Goal: Information Seeking & Learning: Learn about a topic

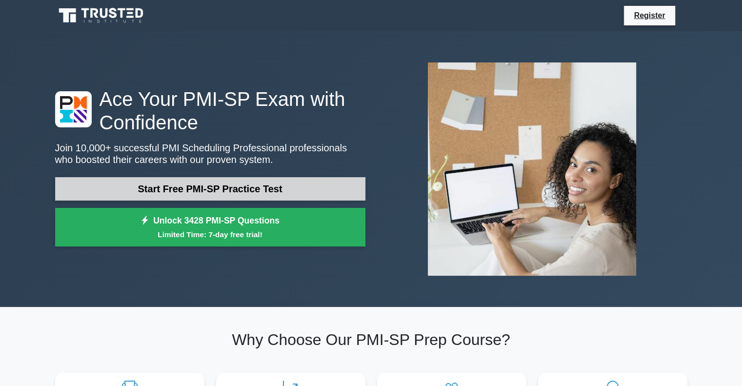
click at [230, 192] on link "Start Free PMI-SP Practice Test" at bounding box center [210, 188] width 310 height 23
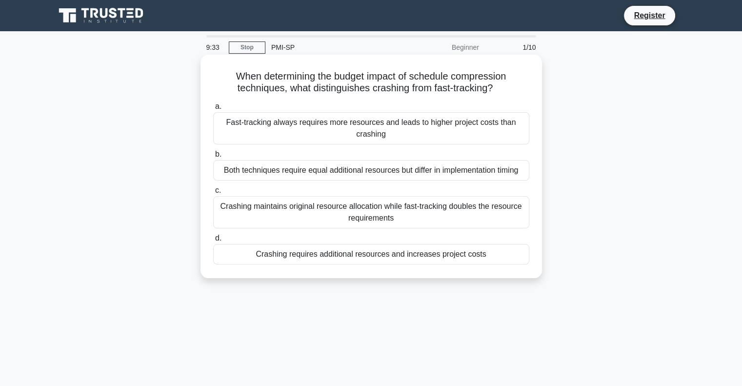
click at [350, 255] on div "Crashing requires additional resources and increases project costs" at bounding box center [371, 254] width 316 height 20
click at [213, 242] on input "d. Crashing requires additional resources and increases project costs" at bounding box center [213, 238] width 0 height 6
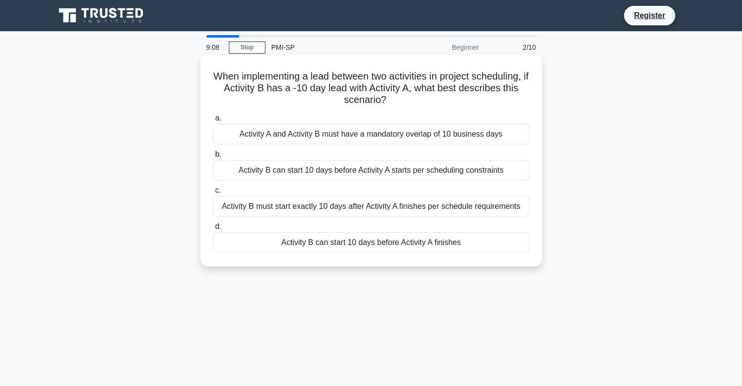
click at [367, 246] on div "Activity B can start 10 days before Activity A finishes" at bounding box center [371, 242] width 316 height 20
click at [213, 230] on input "d. Activity B can start 10 days before Activity A finishes" at bounding box center [213, 227] width 0 height 6
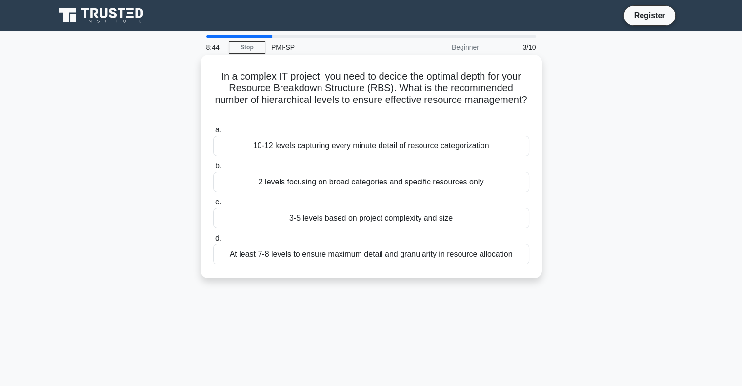
click at [388, 141] on div "10-12 levels capturing every minute detail of resource categorization" at bounding box center [371, 146] width 316 height 20
click at [213, 133] on input "a. 10-12 levels capturing every minute detail of resource categorization" at bounding box center [213, 130] width 0 height 6
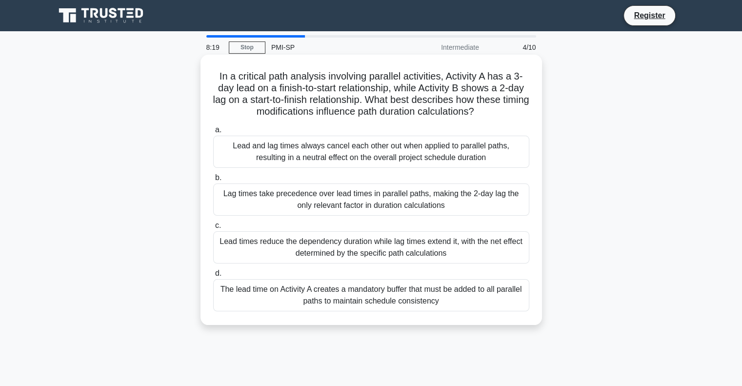
click at [379, 253] on div "Lead times reduce the dependency duration while lag times extend it, with the n…" at bounding box center [371, 247] width 316 height 32
click at [213, 229] on input "c. Lead times reduce the dependency duration while lag times extend it, with th…" at bounding box center [213, 226] width 0 height 6
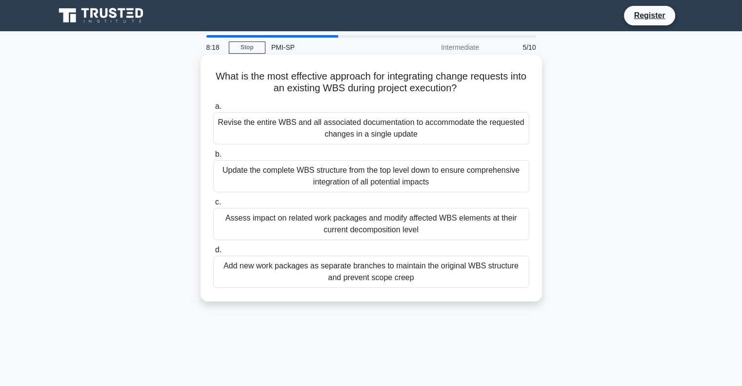
click at [427, 183] on div "Update the complete WBS structure from the top level down to ensure comprehensi…" at bounding box center [371, 176] width 316 height 32
click at [213, 158] on input "b. Update the complete WBS structure from the top level down to ensure comprehe…" at bounding box center [213, 154] width 0 height 6
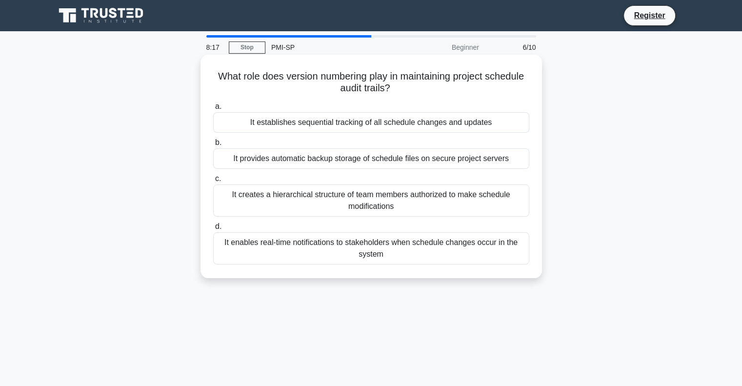
click at [417, 122] on div "It establishes sequential tracking of all schedule changes and updates" at bounding box center [371, 122] width 316 height 20
click at [213, 110] on input "a. It establishes sequential tracking of all schedule changes and updates" at bounding box center [213, 106] width 0 height 6
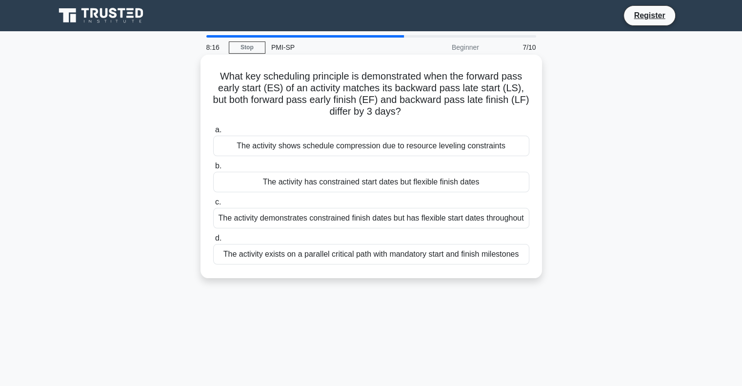
click at [432, 227] on div "The activity demonstrates constrained finish dates but has flexible start dates…" at bounding box center [371, 218] width 316 height 20
click at [213, 205] on input "c. The activity demonstrates constrained finish dates but has flexible start da…" at bounding box center [213, 202] width 0 height 6
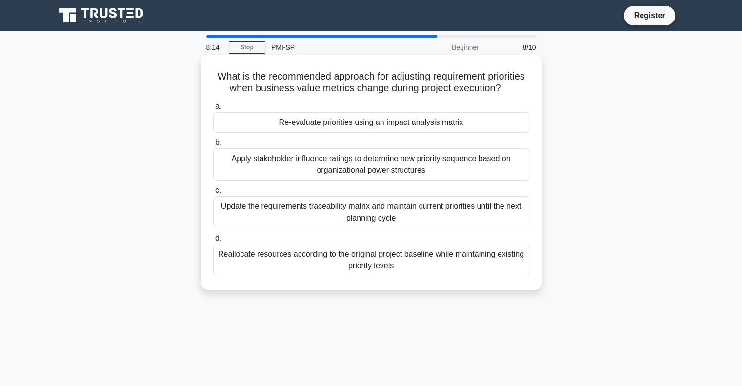
click at [433, 226] on div "Update the requirements traceability matrix and maintain current priorities unt…" at bounding box center [371, 212] width 316 height 32
click at [213, 194] on input "c. Update the requirements traceability matrix and maintain current priorities …" at bounding box center [213, 190] width 0 height 6
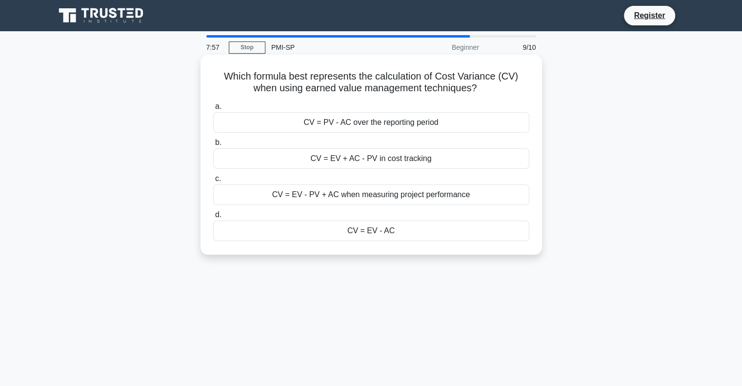
click at [414, 235] on div "CV = EV - AC" at bounding box center [371, 231] width 316 height 20
click at [213, 218] on input "d. CV = EV - AC" at bounding box center [213, 215] width 0 height 6
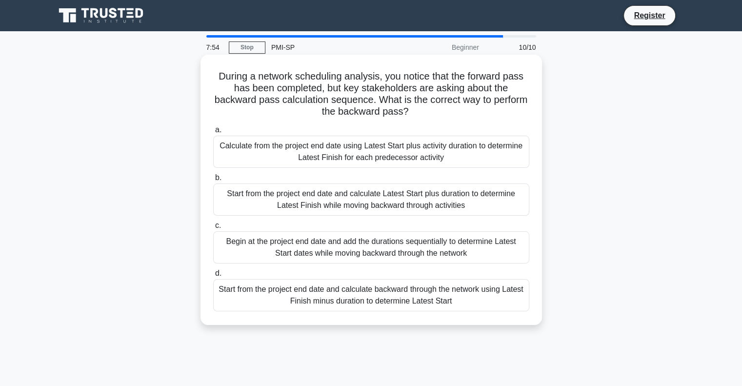
click at [402, 195] on div "Start from the project end date and calculate Latest Start plus duration to det…" at bounding box center [371, 199] width 316 height 32
click at [213, 181] on input "b. Start from the project end date and calculate Latest Start plus duration to …" at bounding box center [213, 178] width 0 height 6
